Goal: Task Accomplishment & Management: Use online tool/utility

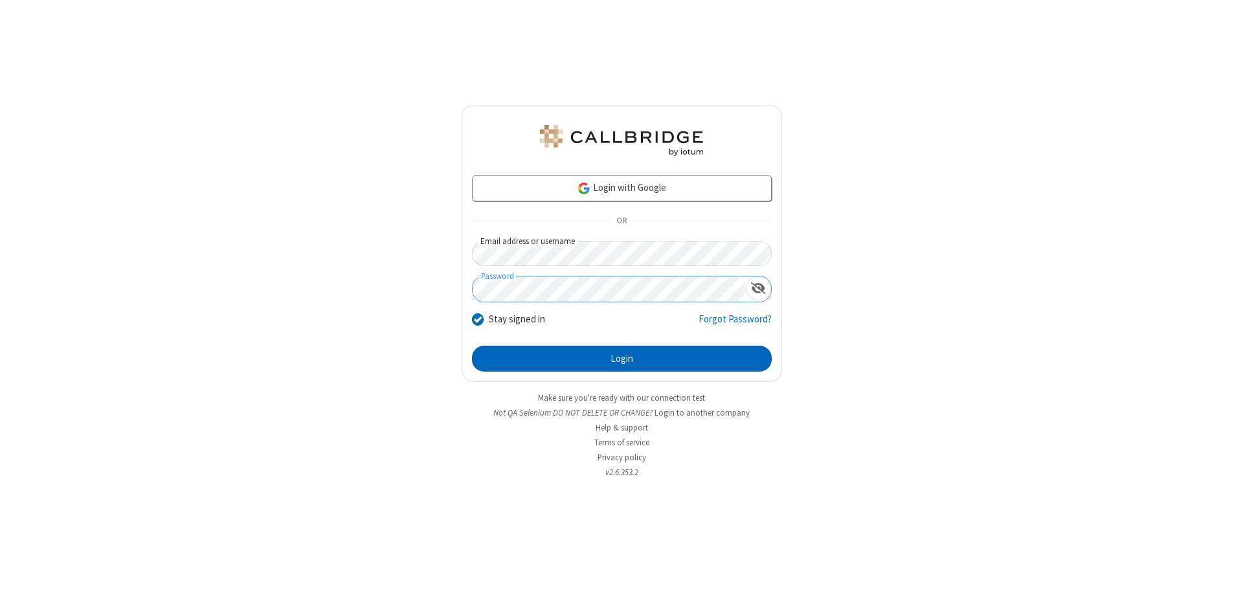
click at [621, 359] on button "Login" at bounding box center [622, 359] width 300 height 26
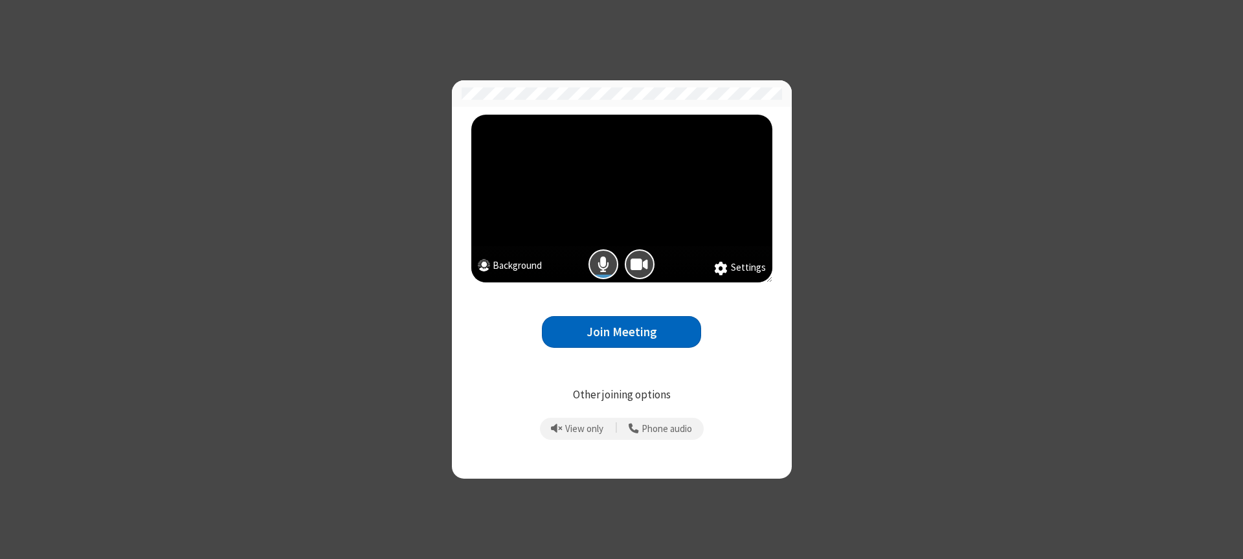
click at [621, 331] on button "Join Meeting" at bounding box center [621, 332] width 159 height 32
